Goal: Share content

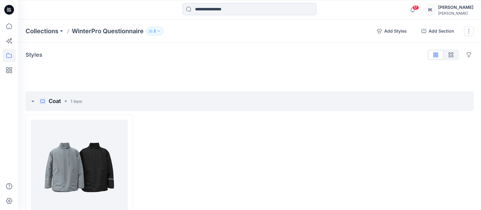
click at [160, 32] on icon "button" at bounding box center [159, 31] width 4 height 4
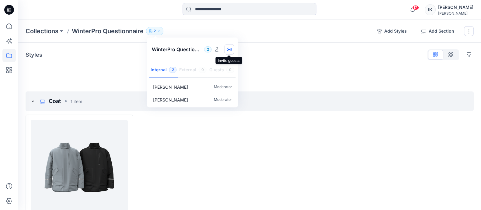
click at [229, 47] on icon "button" at bounding box center [229, 49] width 5 height 5
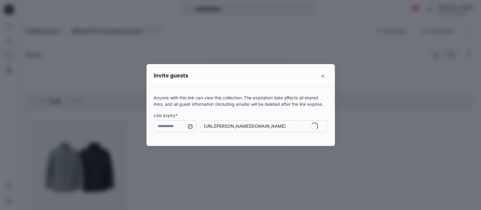
type input "**********"
click at [157, 97] on p "Anyone with this link can view this collection. The expiration date affects all…" at bounding box center [241, 100] width 174 height 13
click at [318, 128] on p "Copy" at bounding box center [318, 126] width 11 height 6
click at [325, 75] on icon "Close" at bounding box center [323, 76] width 3 height 3
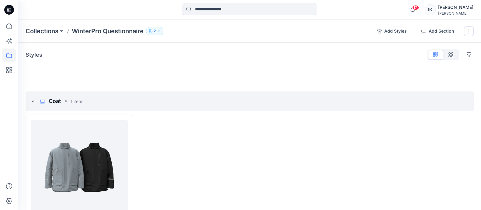
click at [161, 31] on icon "button" at bounding box center [159, 31] width 4 height 4
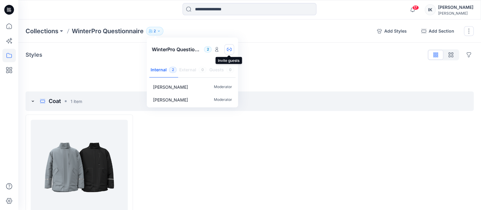
click at [229, 49] on icon "button" at bounding box center [229, 49] width 2 height 1
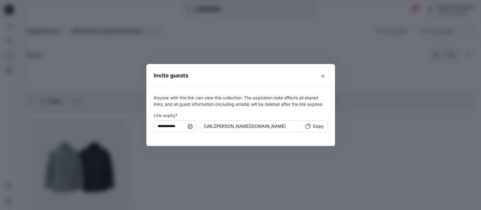
click at [321, 126] on p "Copy" at bounding box center [318, 126] width 11 height 6
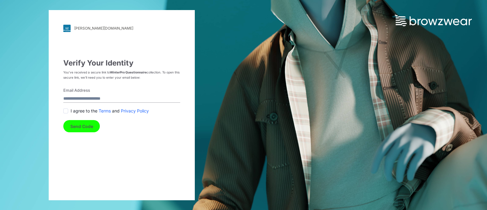
click at [72, 98] on input "Email Address" at bounding box center [121, 98] width 117 height 8
click at [100, 99] on input "Email Address" at bounding box center [121, 98] width 117 height 8
type input "*"
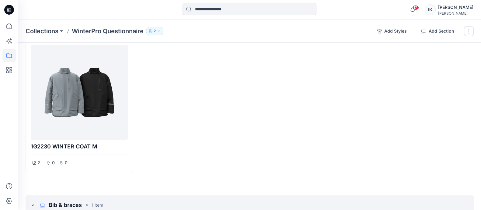
scroll to position [76, 0]
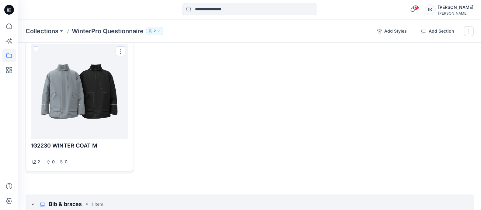
click at [88, 103] on div at bounding box center [79, 91] width 92 height 90
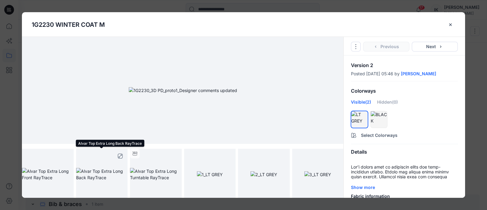
click at [92, 173] on img at bounding box center [102, 174] width 52 height 13
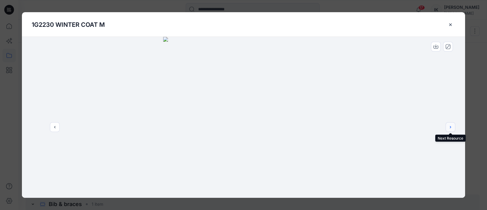
click at [452, 127] on icon "next" at bounding box center [450, 127] width 5 height 5
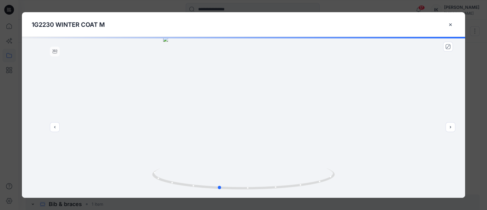
drag, startPoint x: 283, startPoint y: 130, endPoint x: 257, endPoint y: 131, distance: 26.8
click at [257, 131] on div at bounding box center [243, 117] width 443 height 161
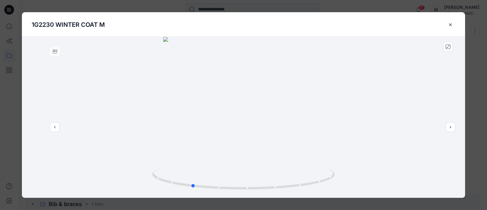
drag, startPoint x: 272, startPoint y: 128, endPoint x: 262, endPoint y: 132, distance: 10.8
click at [247, 135] on div at bounding box center [243, 117] width 443 height 161
drag, startPoint x: 263, startPoint y: 131, endPoint x: 254, endPoint y: 132, distance: 9.4
click at [239, 135] on div at bounding box center [243, 117] width 443 height 161
drag, startPoint x: 264, startPoint y: 130, endPoint x: 244, endPoint y: 127, distance: 20.0
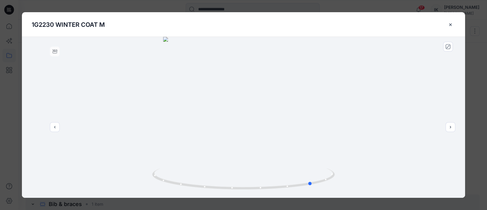
click at [229, 132] on div at bounding box center [243, 117] width 443 height 161
drag, startPoint x: 250, startPoint y: 127, endPoint x: 245, endPoint y: 129, distance: 5.9
click at [231, 130] on div at bounding box center [243, 117] width 443 height 161
drag, startPoint x: 250, startPoint y: 129, endPoint x: 228, endPoint y: 132, distance: 22.1
click at [227, 133] on div at bounding box center [243, 117] width 443 height 161
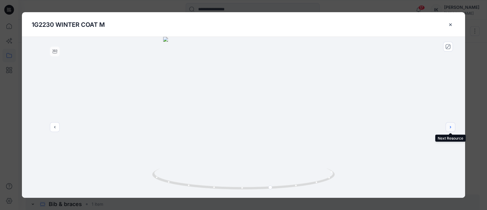
click at [453, 129] on icon "next" at bounding box center [450, 127] width 5 height 5
click at [452, 129] on icon "next" at bounding box center [450, 127] width 5 height 5
click at [452, 129] on div at bounding box center [243, 117] width 443 height 161
click at [452, 23] on icon "close-btn" at bounding box center [450, 24] width 5 height 5
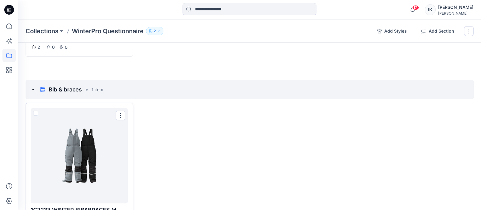
click at [86, 138] on div at bounding box center [79, 156] width 92 height 90
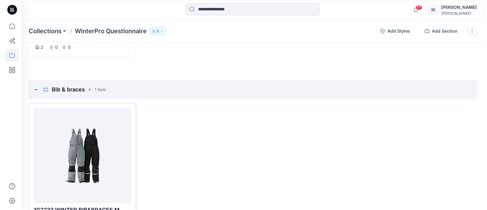
scroll to position [190, 0]
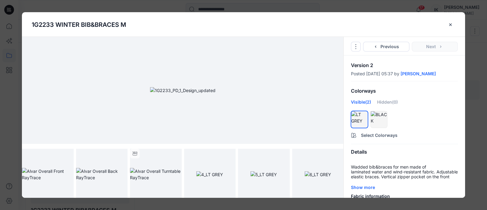
click at [216, 88] on img at bounding box center [182, 90] width 65 height 6
click at [179, 93] on img at bounding box center [182, 90] width 65 height 6
click at [56, 176] on img at bounding box center [48, 174] width 52 height 13
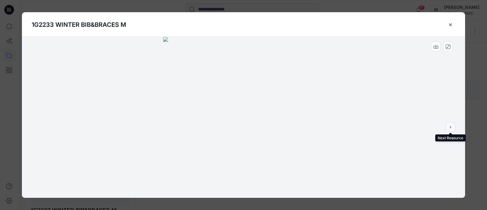
click at [452, 127] on icon "next" at bounding box center [450, 127] width 5 height 5
drag, startPoint x: 277, startPoint y: 154, endPoint x: 244, endPoint y: 159, distance: 33.9
click at [244, 159] on div at bounding box center [243, 117] width 443 height 161
drag, startPoint x: 264, startPoint y: 152, endPoint x: 241, endPoint y: 153, distance: 23.1
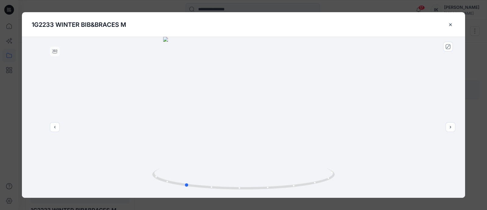
click at [237, 153] on div at bounding box center [243, 117] width 443 height 161
drag, startPoint x: 262, startPoint y: 148, endPoint x: 247, endPoint y: 154, distance: 17.0
click at [246, 155] on div at bounding box center [243, 117] width 443 height 161
drag, startPoint x: 266, startPoint y: 148, endPoint x: 256, endPoint y: 151, distance: 11.0
click at [242, 153] on div at bounding box center [243, 117] width 443 height 161
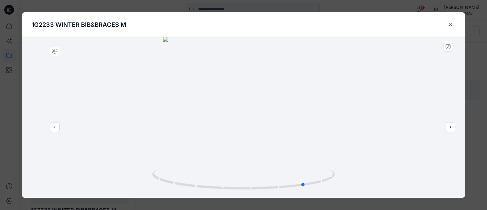
drag, startPoint x: 261, startPoint y: 150, endPoint x: 256, endPoint y: 151, distance: 4.7
click at [243, 153] on div at bounding box center [243, 117] width 443 height 161
drag, startPoint x: 258, startPoint y: 151, endPoint x: 251, endPoint y: 149, distance: 6.6
click at [237, 152] on div at bounding box center [243, 117] width 443 height 161
drag, startPoint x: 253, startPoint y: 149, endPoint x: 372, endPoint y: 131, distance: 120.8
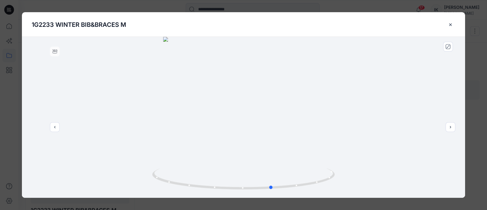
click at [242, 150] on div at bounding box center [243, 117] width 443 height 161
click at [452, 132] on div at bounding box center [243, 117] width 443 height 161
click at [452, 127] on icon "next" at bounding box center [450, 127] width 5 height 5
click at [451, 127] on icon "next" at bounding box center [450, 127] width 1 height 2
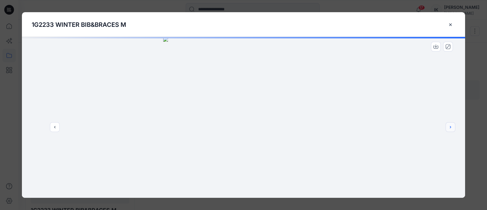
click at [451, 127] on icon "next" at bounding box center [450, 127] width 1 height 2
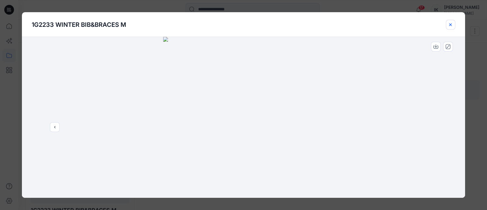
click at [450, 24] on icon "close-btn" at bounding box center [450, 24] width 2 height 2
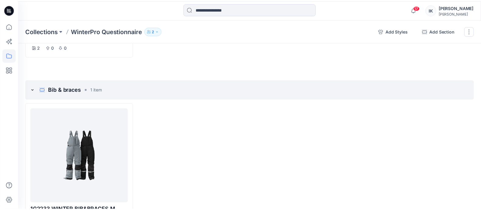
scroll to position [215, 0]
